Goal: Check status: Check status

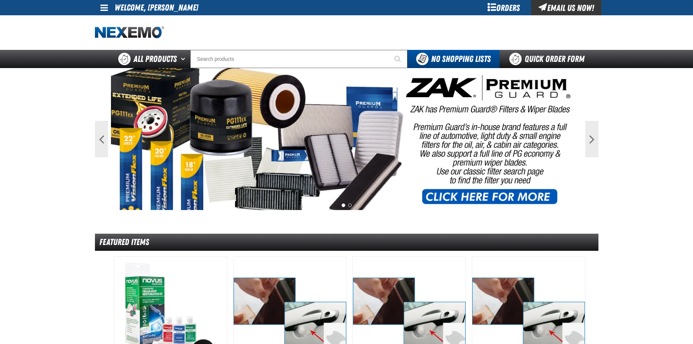
click at [501, 10] on div "Orders" at bounding box center [504, 7] width 55 height 15
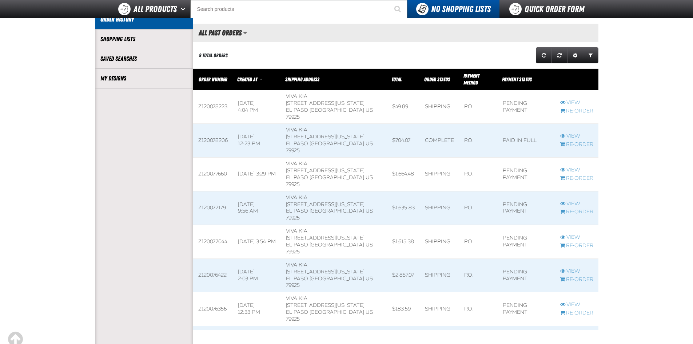
scroll to position [146, 0]
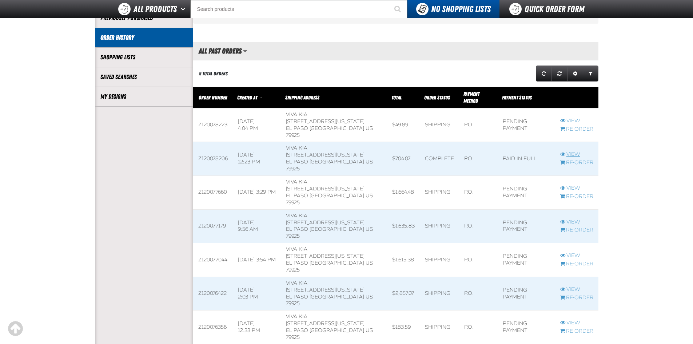
click at [573, 151] on link "View" at bounding box center [576, 154] width 33 height 7
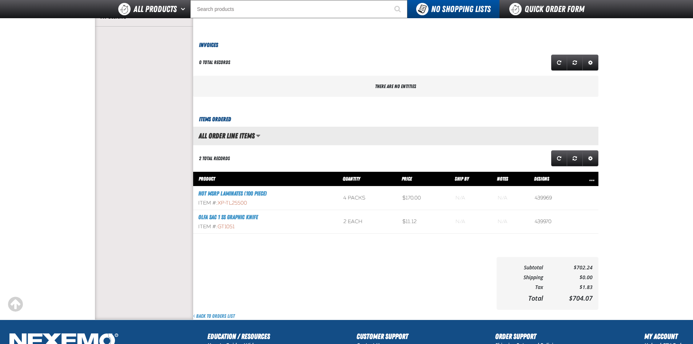
scroll to position [218, 0]
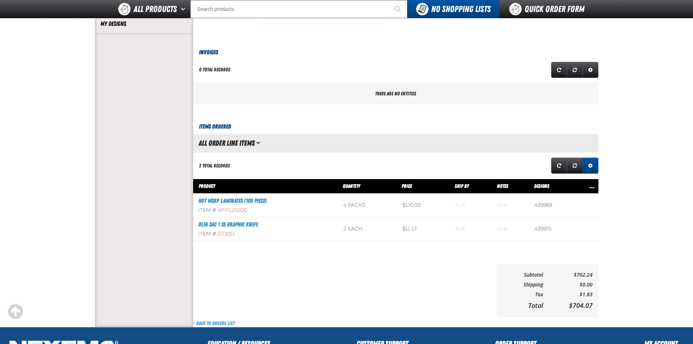
click at [589, 166] on span "Expand or Collapse Grid Settings" at bounding box center [590, 165] width 4 height 5
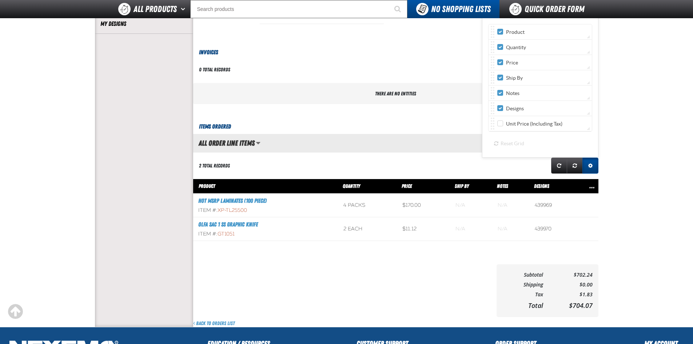
click at [589, 166] on span "Expand or Collapse Grid Settings" at bounding box center [590, 165] width 4 height 5
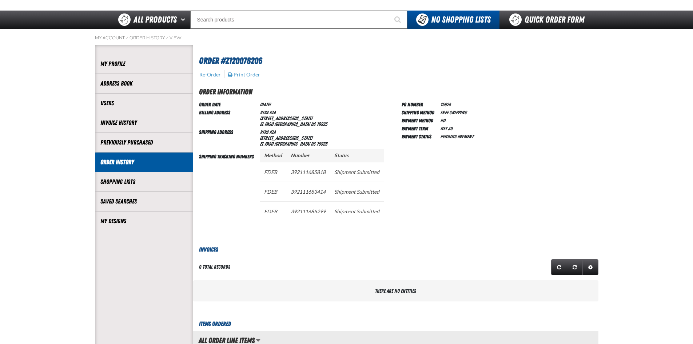
scroll to position [0, 0]
